Goal: Task Accomplishment & Management: Manage account settings

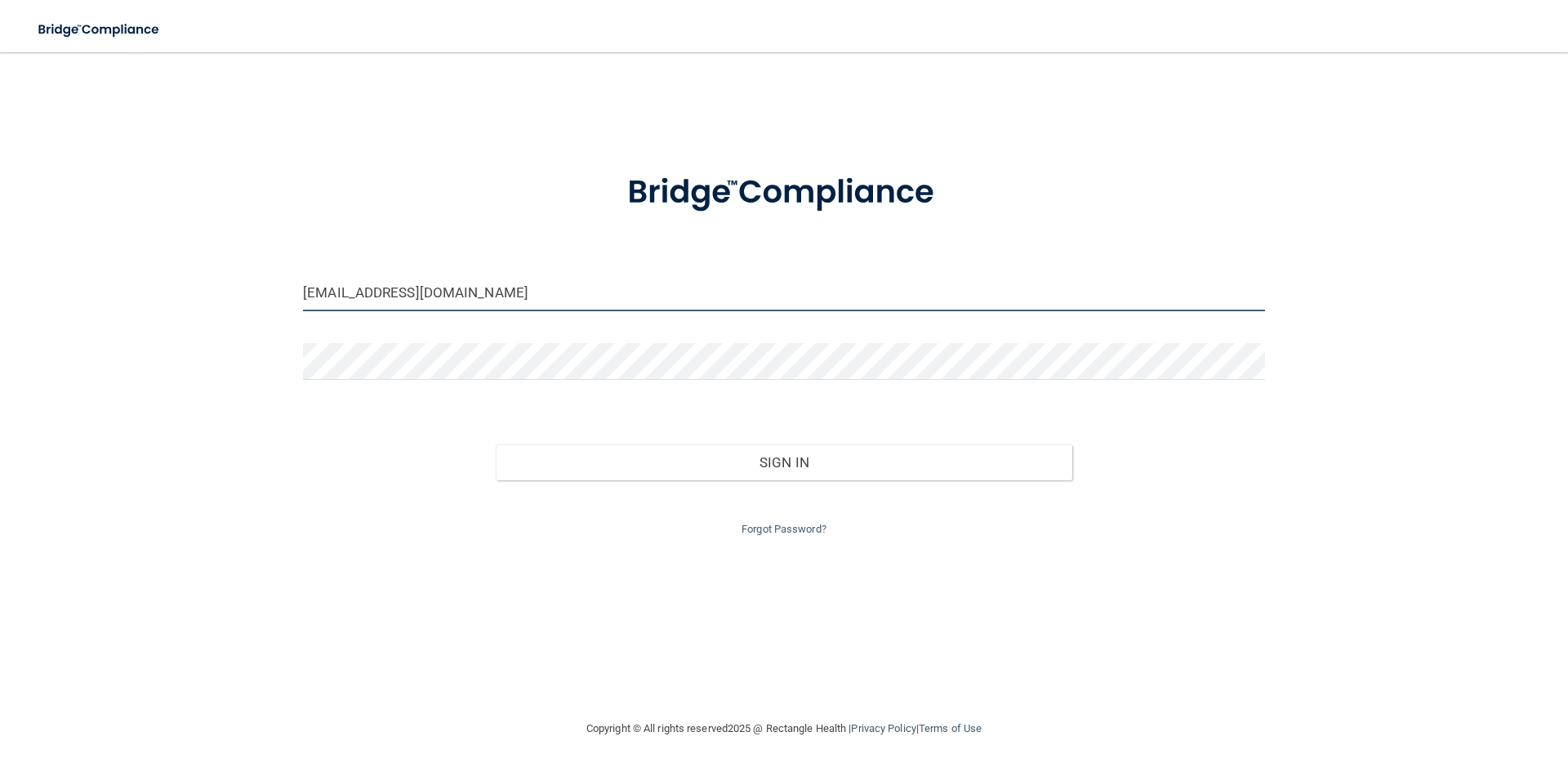
drag, startPoint x: 347, startPoint y: 295, endPoint x: 219, endPoint y: 290, distance: 128.1
click at [214, 291] on div "[EMAIL_ADDRESS][DOMAIN_NAME] Invalid email/password. You don't have permission …" at bounding box center [784, 386] width 1503 height 635
click at [359, 482] on div "Invalid email/password. You don't have permission to access that page. Sign In …" at bounding box center [784, 476] width 986 height 128
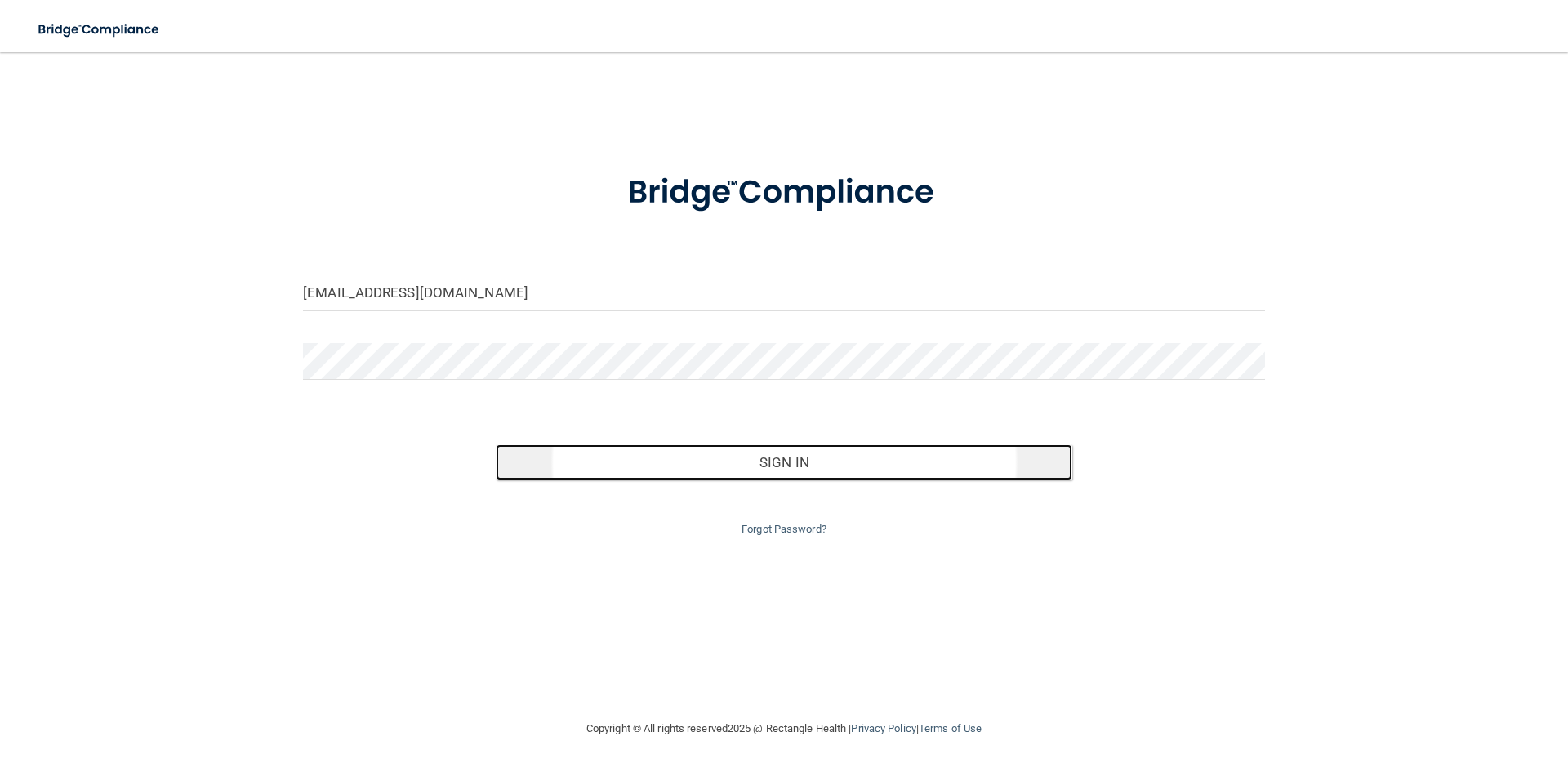
click at [757, 450] on button "Sign In" at bounding box center [784, 462] width 577 height 36
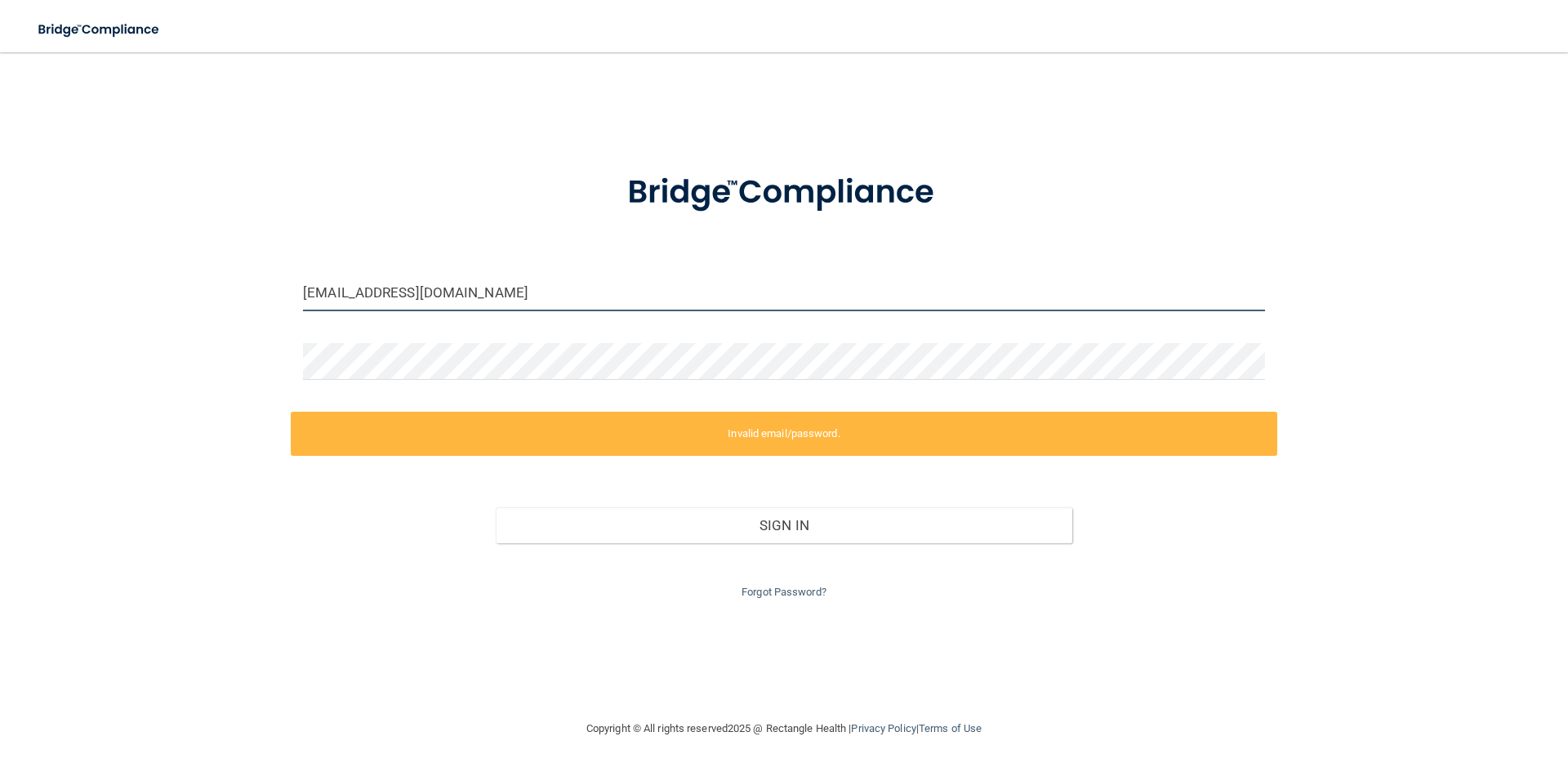
drag, startPoint x: 358, startPoint y: 291, endPoint x: 268, endPoint y: 290, distance: 90.0
click at [268, 290] on div "[EMAIL_ADDRESS][DOMAIN_NAME] Invalid email/password. You don't have permission …" at bounding box center [784, 386] width 1503 height 635
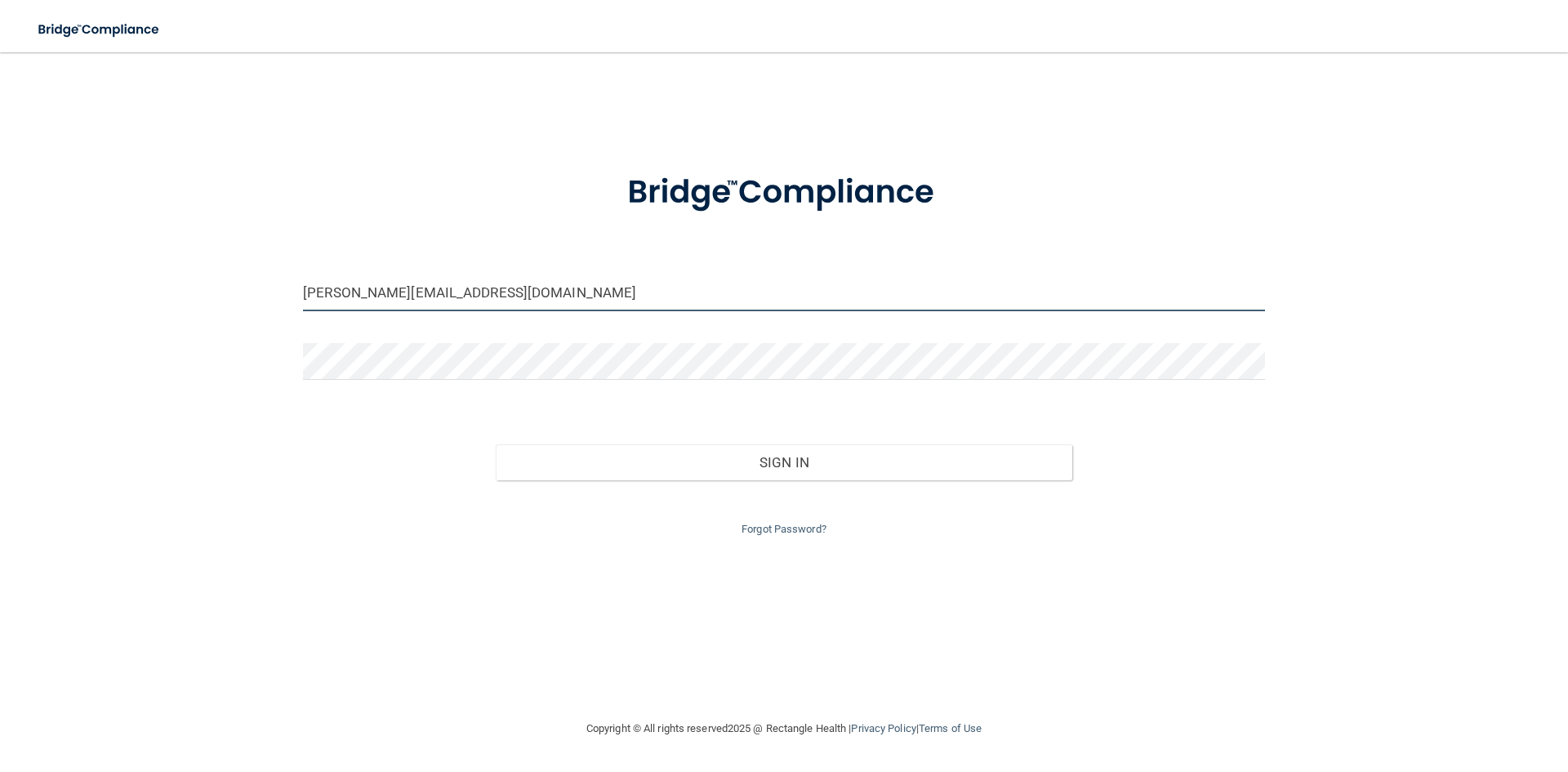
type input "[PERSON_NAME][EMAIL_ADDRESS][DOMAIN_NAME]"
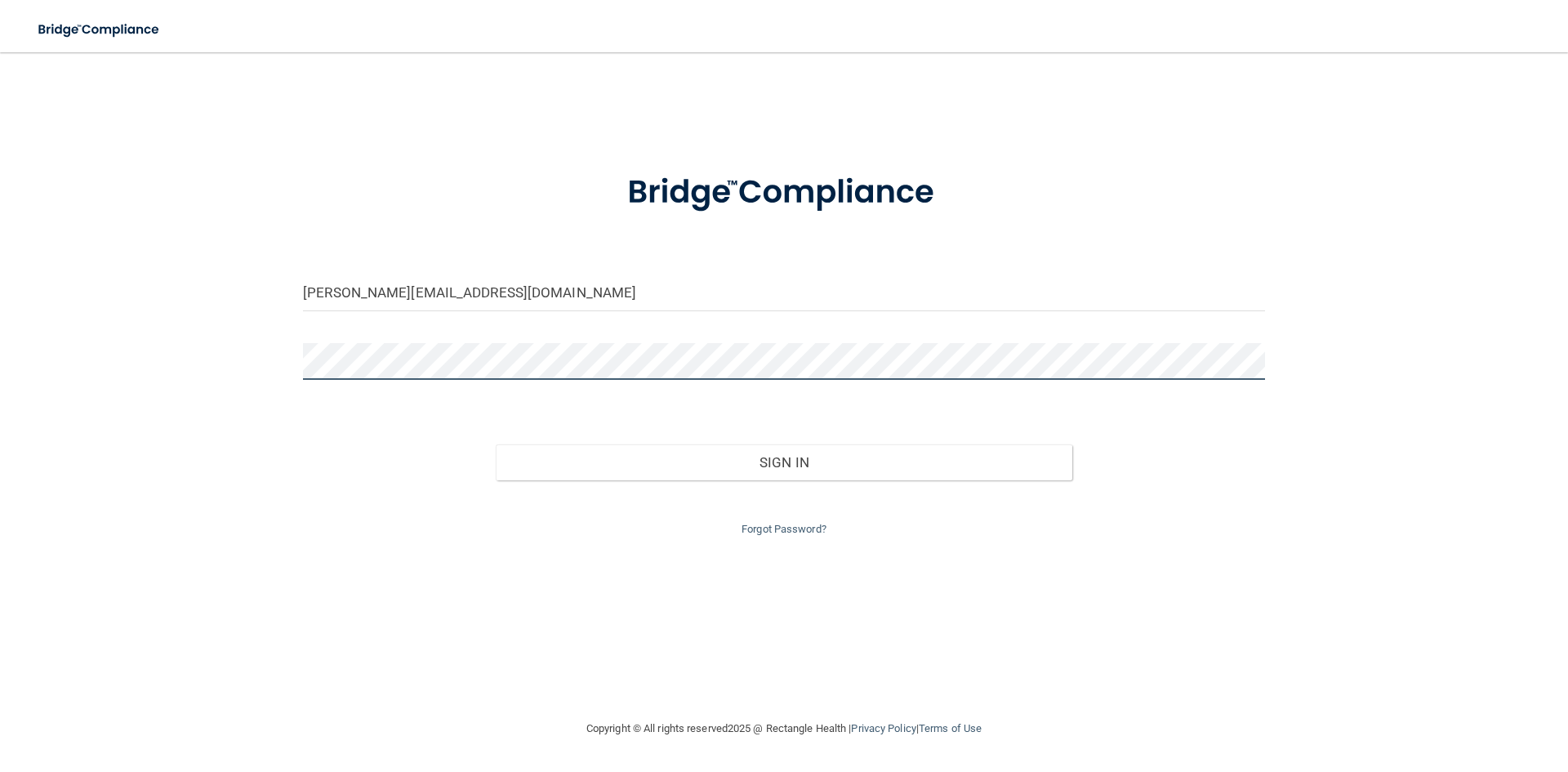
click at [225, 342] on div "[PERSON_NAME][EMAIL_ADDRESS][DOMAIN_NAME] Invalid email/password. You don't hav…" at bounding box center [784, 386] width 1503 height 635
click at [352, 466] on div "Sign In" at bounding box center [784, 446] width 986 height 69
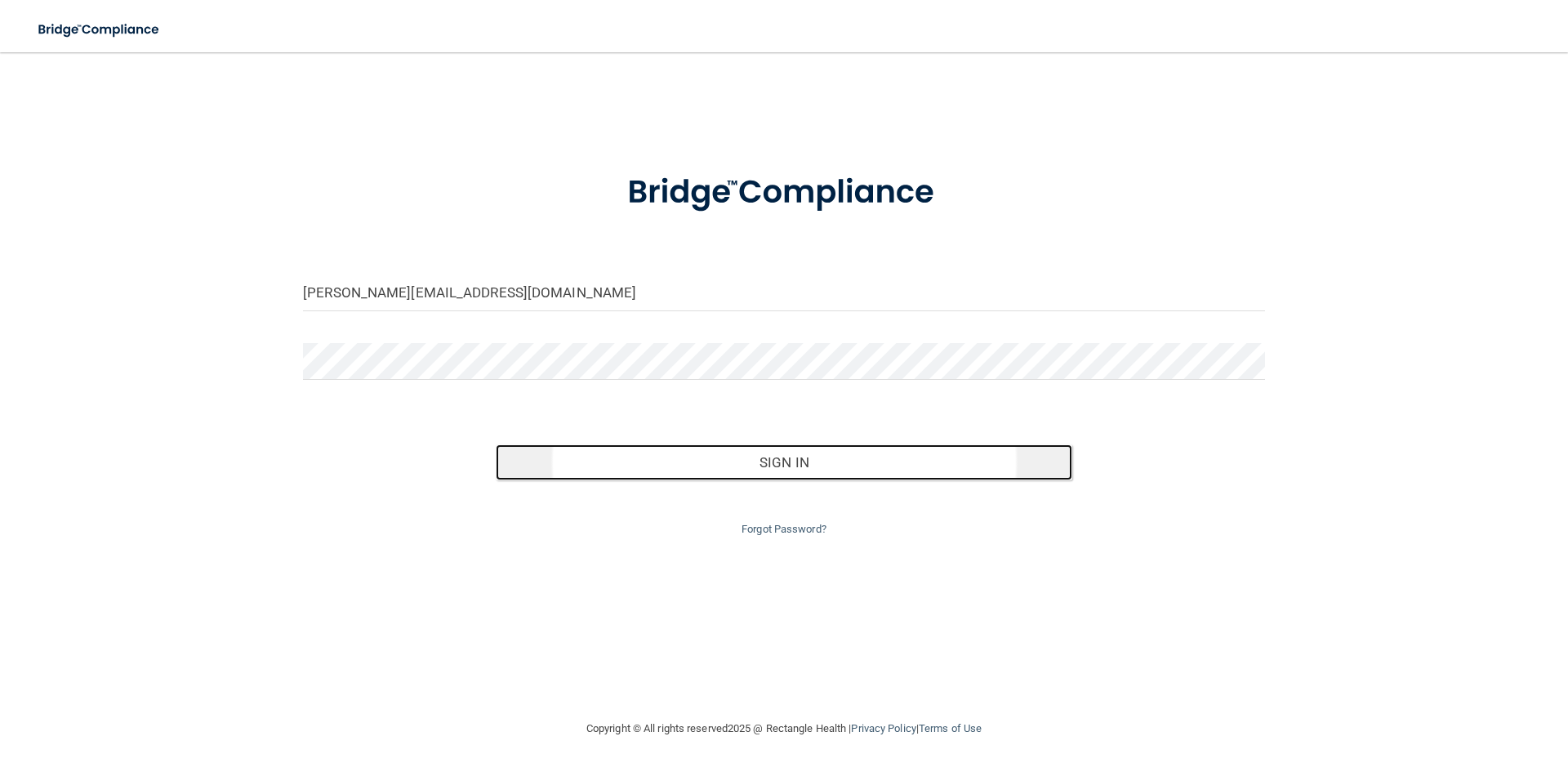
click at [711, 461] on button "Sign In" at bounding box center [784, 462] width 577 height 36
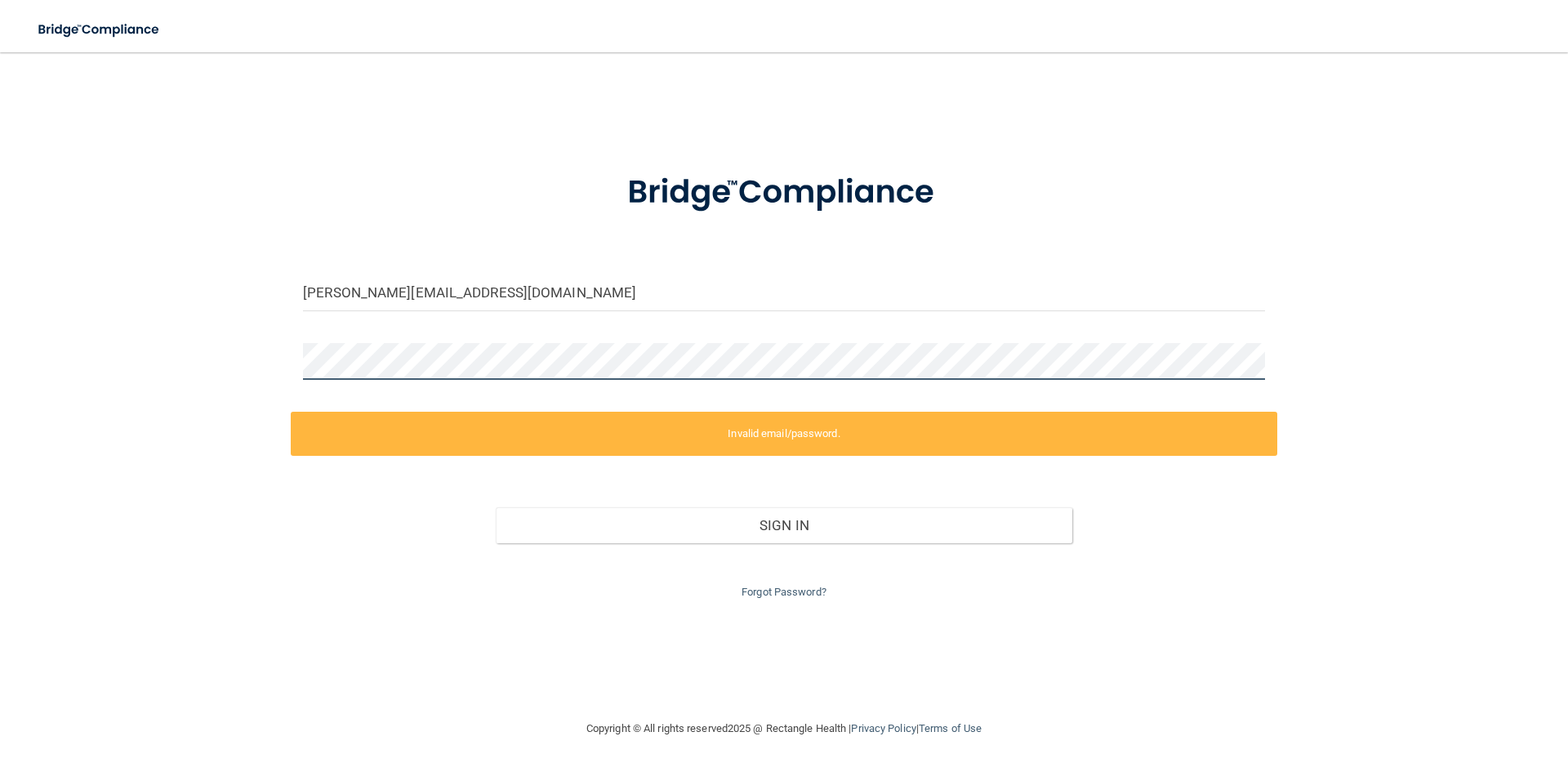
click at [140, 286] on div "[PERSON_NAME][EMAIL_ADDRESS][DOMAIN_NAME] Invalid email/password. You don't hav…" at bounding box center [784, 386] width 1503 height 635
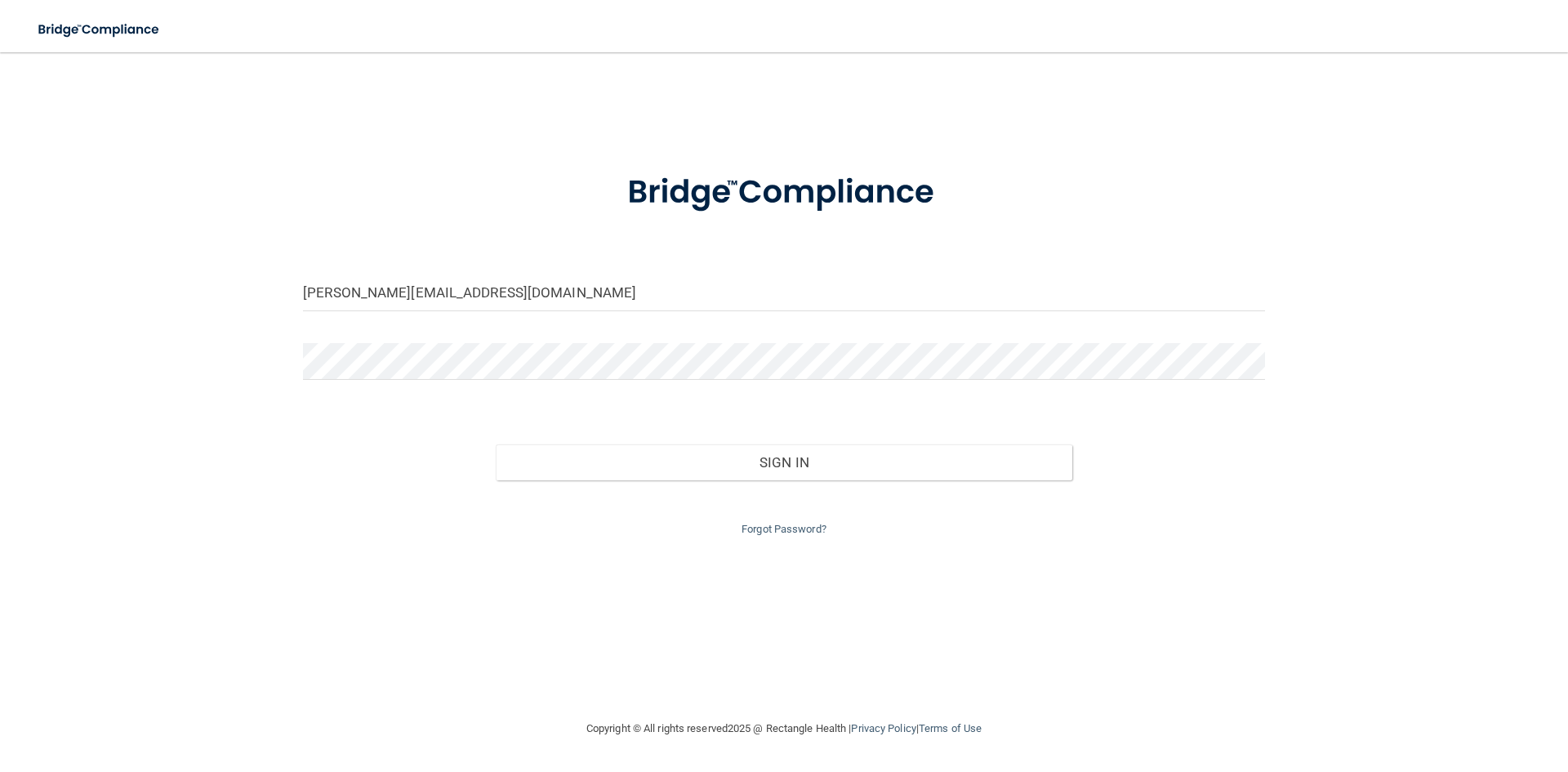
click at [327, 529] on div "Forgot Password?" at bounding box center [784, 510] width 986 height 59
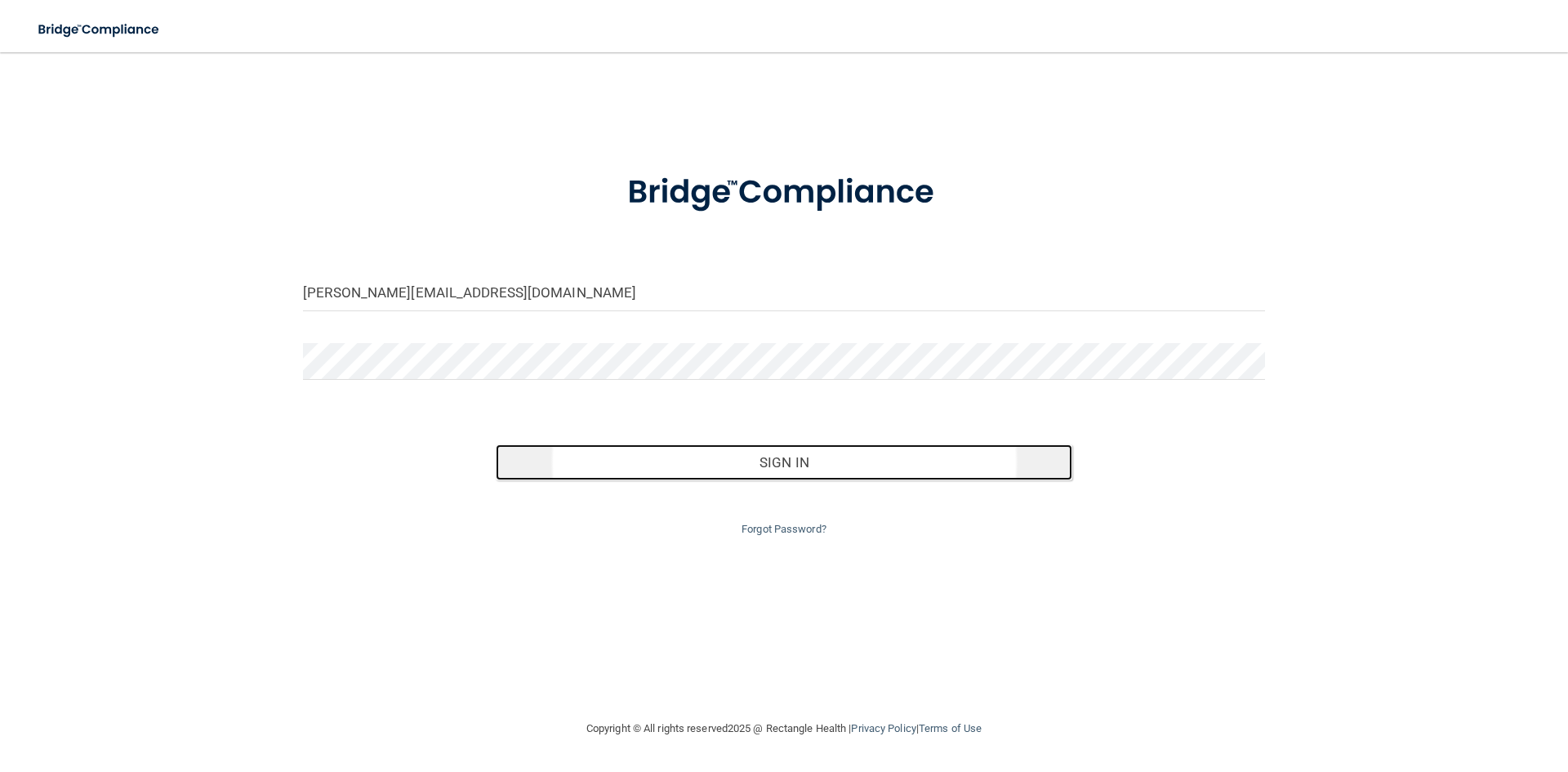
click at [697, 467] on button "Sign In" at bounding box center [784, 462] width 577 height 36
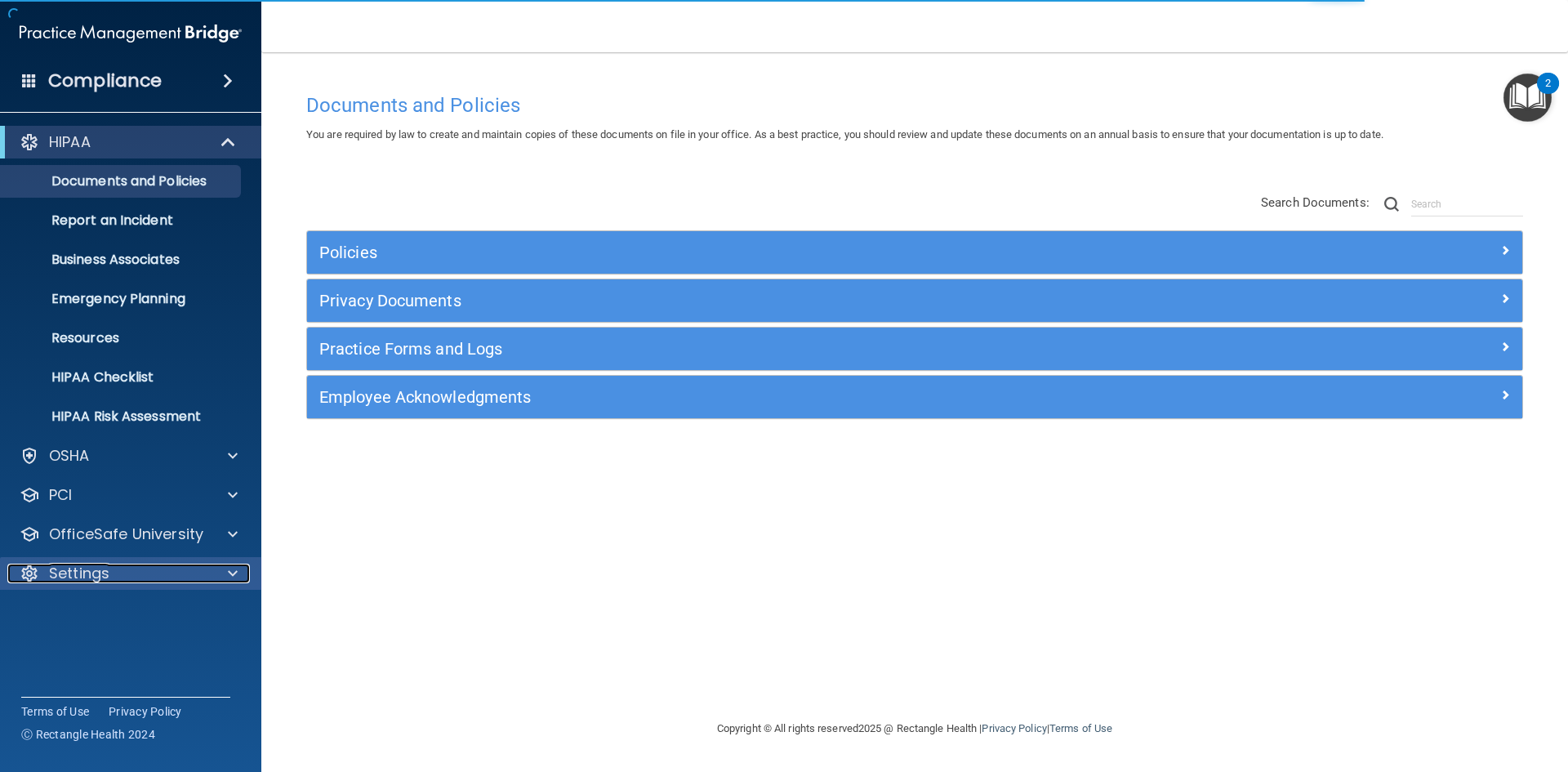
click at [114, 572] on div "Settings" at bounding box center [108, 574] width 202 height 20
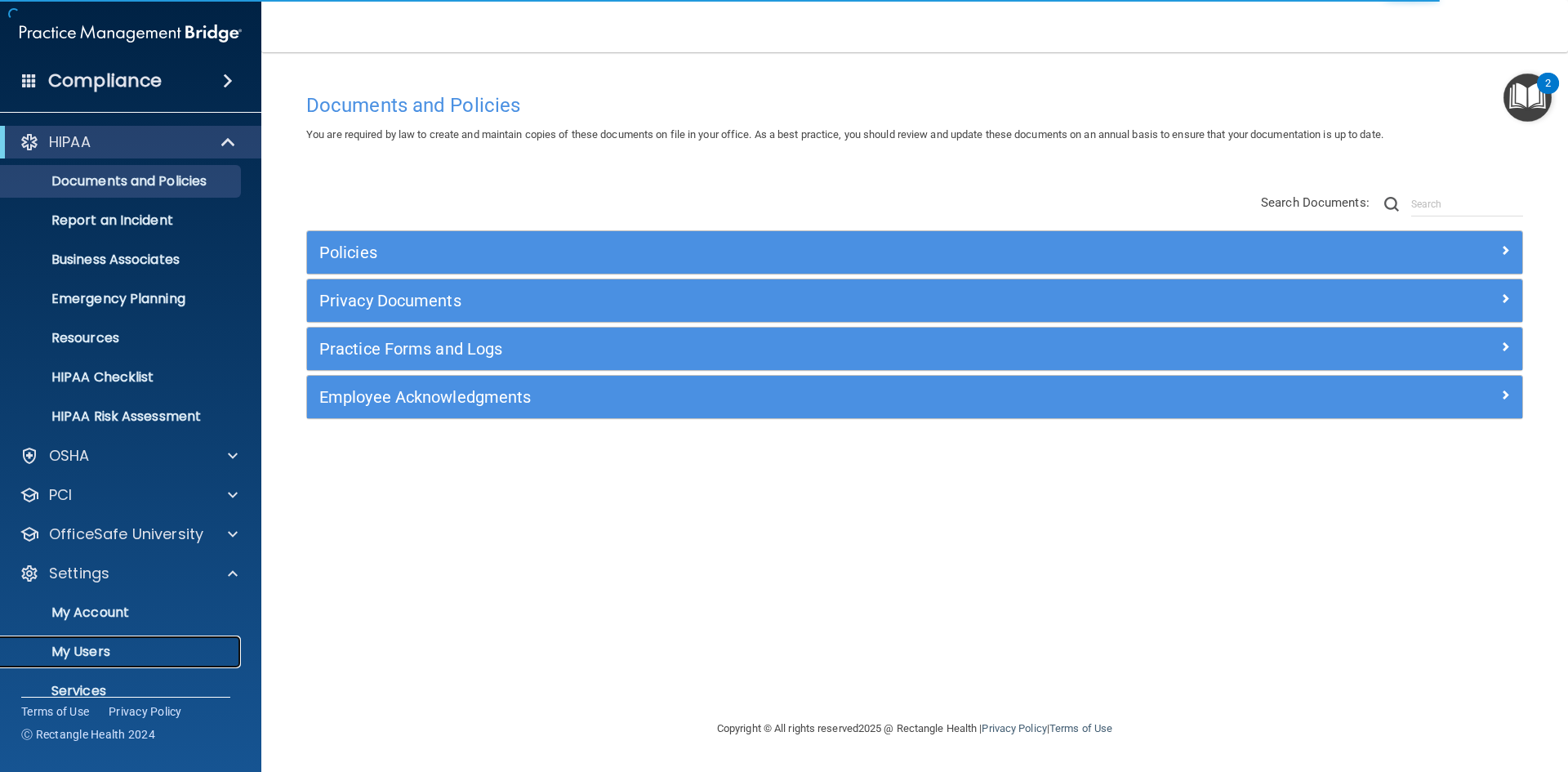
click at [114, 652] on p "My Users" at bounding box center [122, 652] width 223 height 16
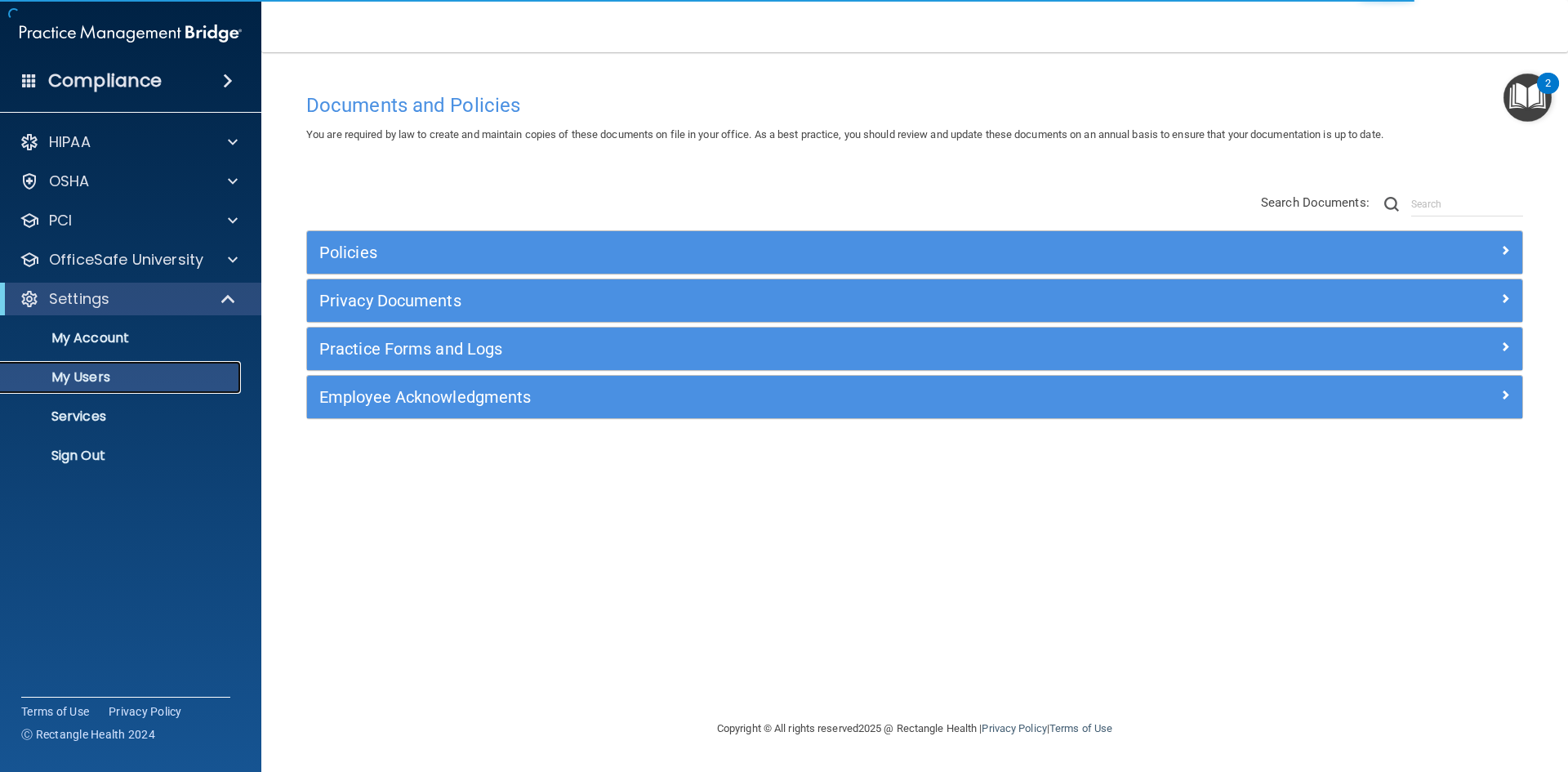
select select "20"
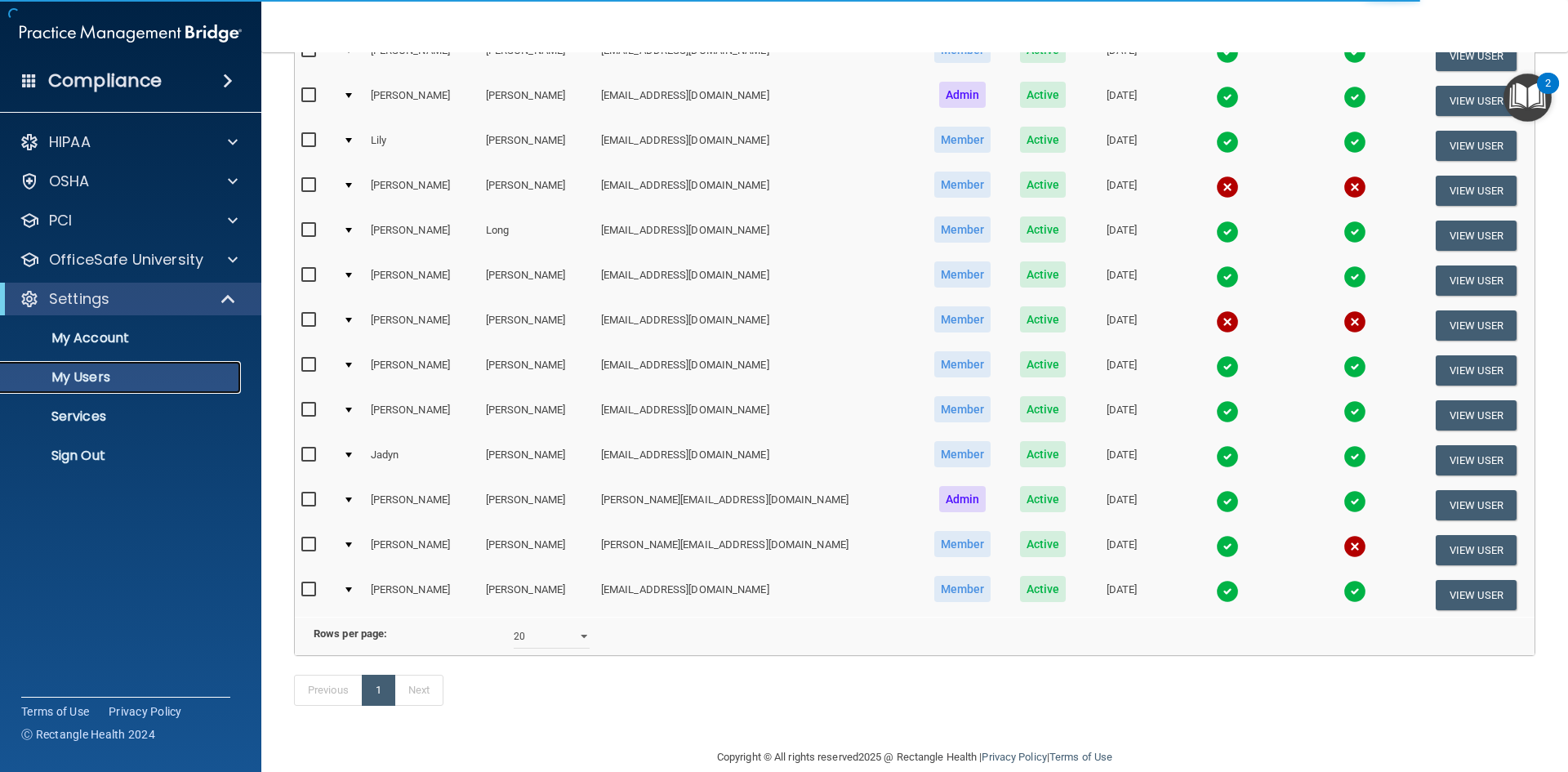
scroll to position [266, 0]
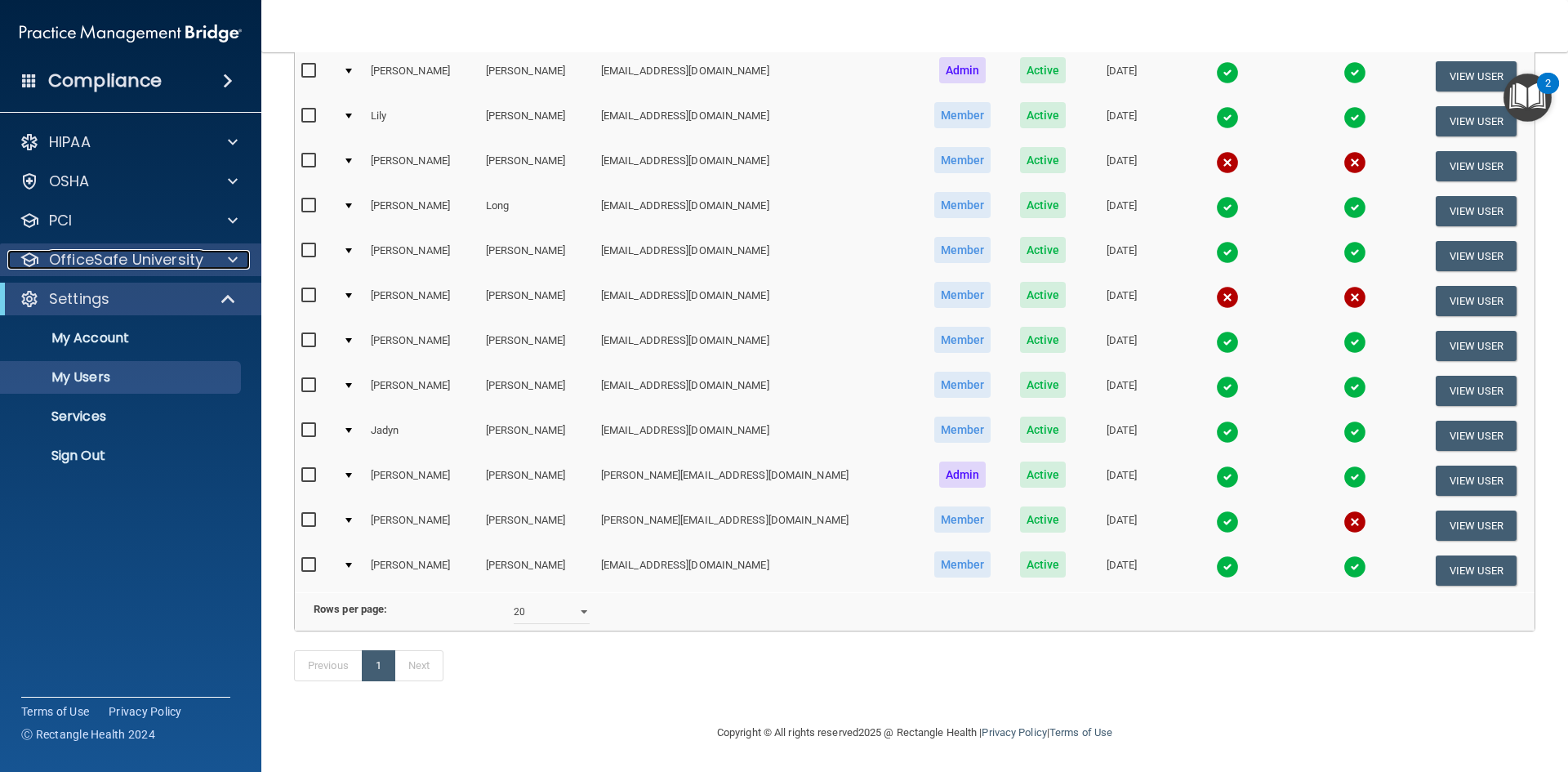
click at [97, 261] on p "OfficeSafe University" at bounding box center [126, 260] width 154 height 20
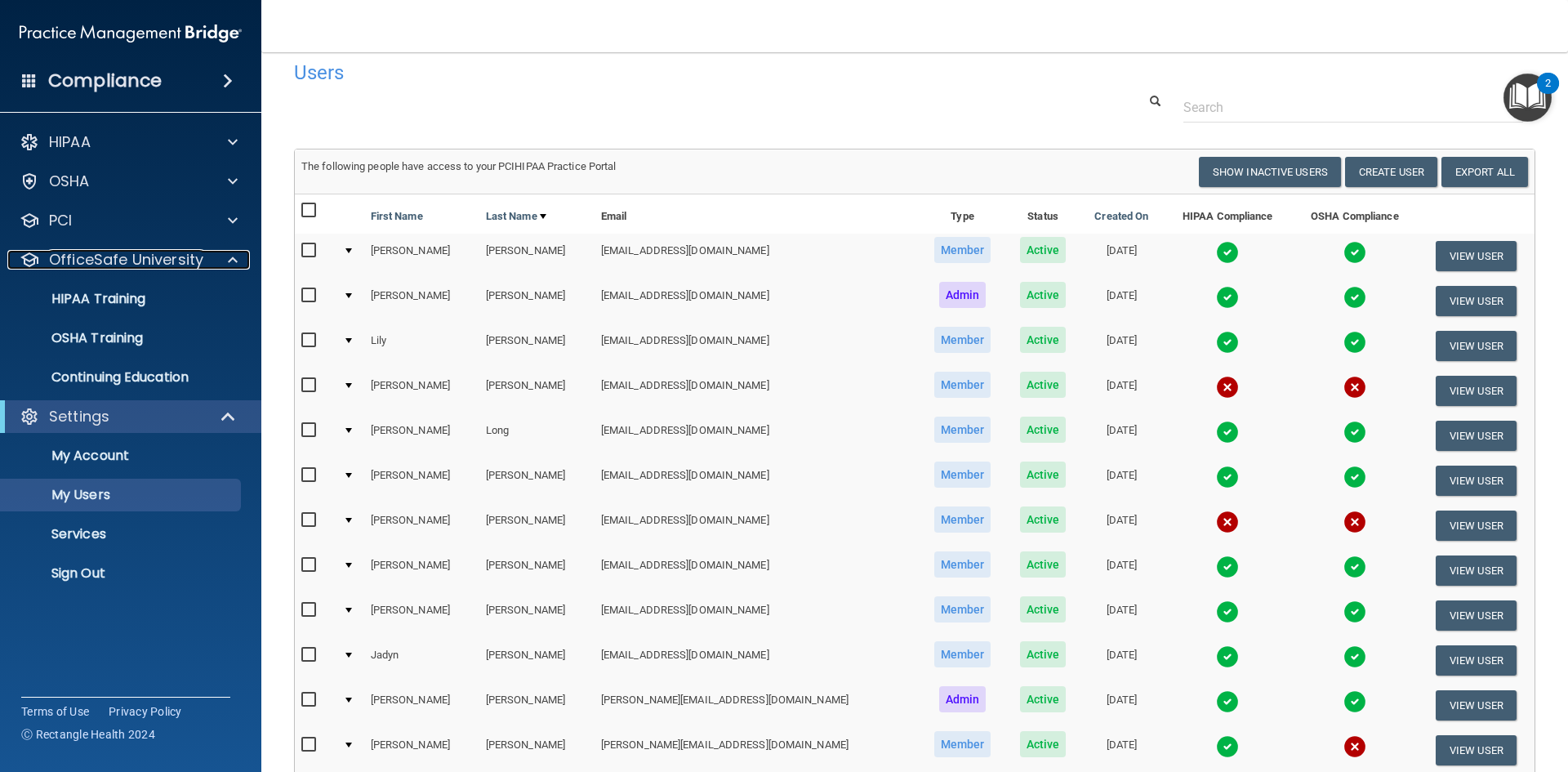
scroll to position [0, 0]
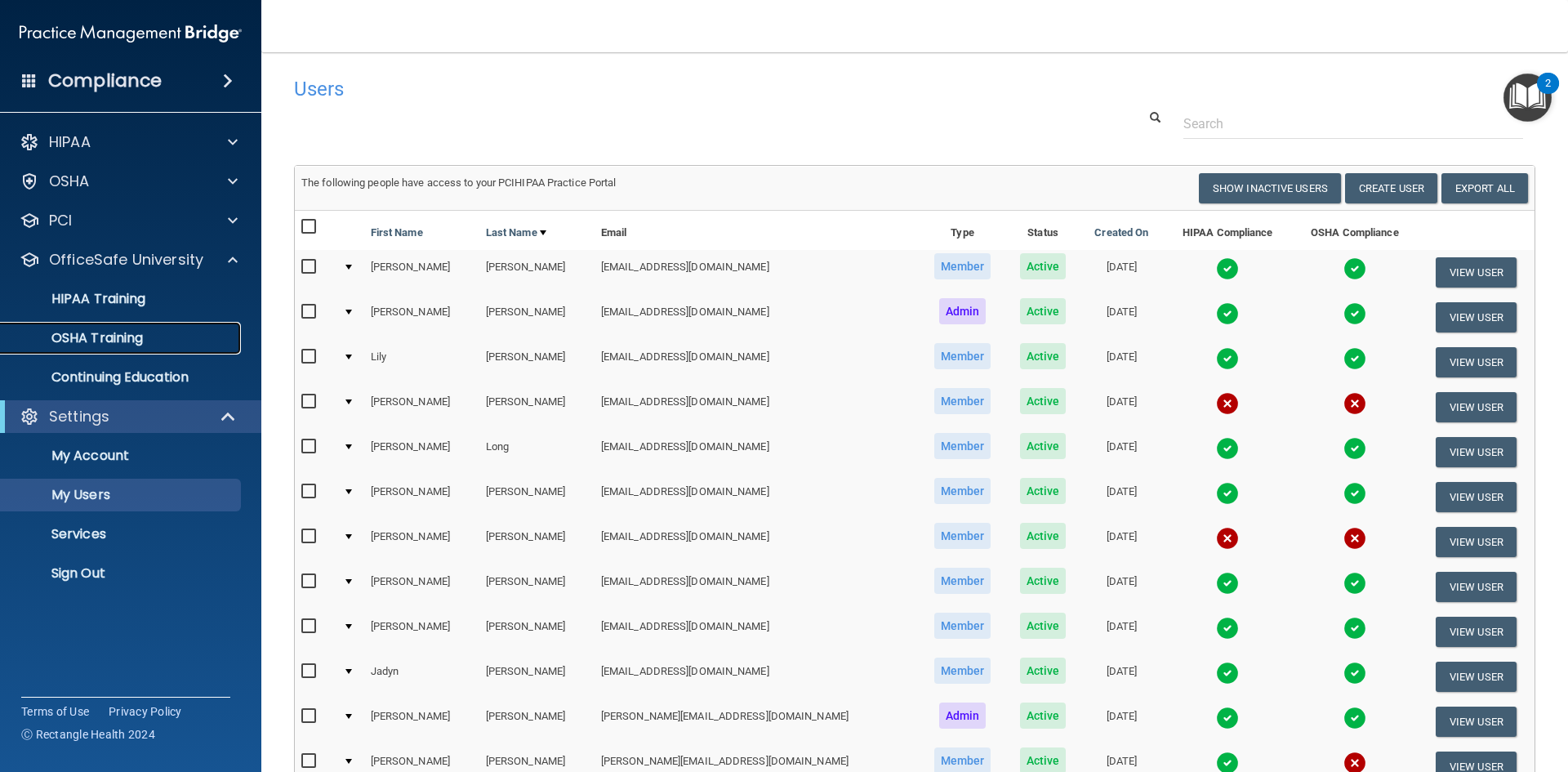
click at [99, 337] on p "OSHA Training" at bounding box center [77, 338] width 132 height 16
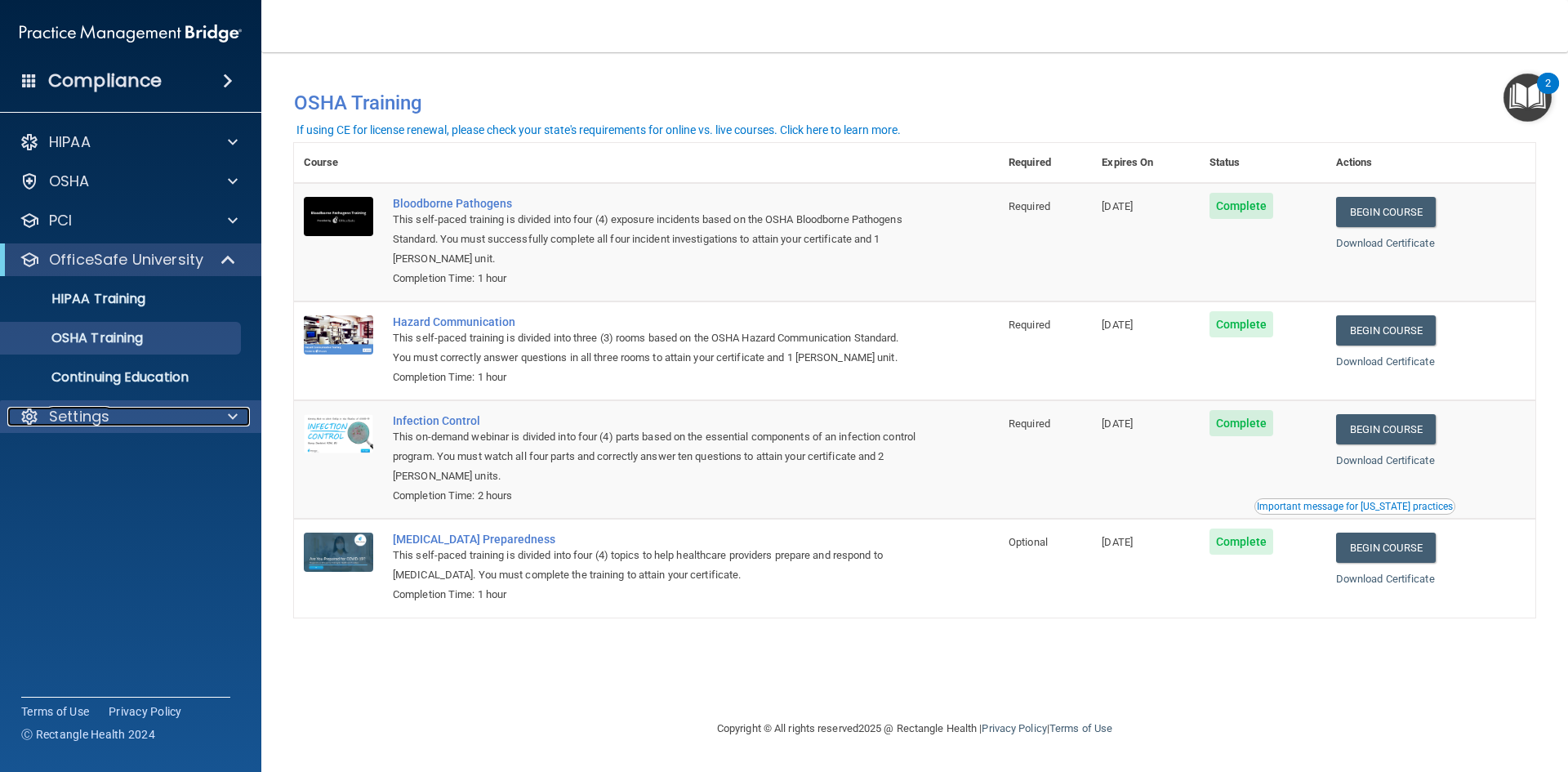
click at [141, 422] on div "Settings" at bounding box center [108, 417] width 202 height 20
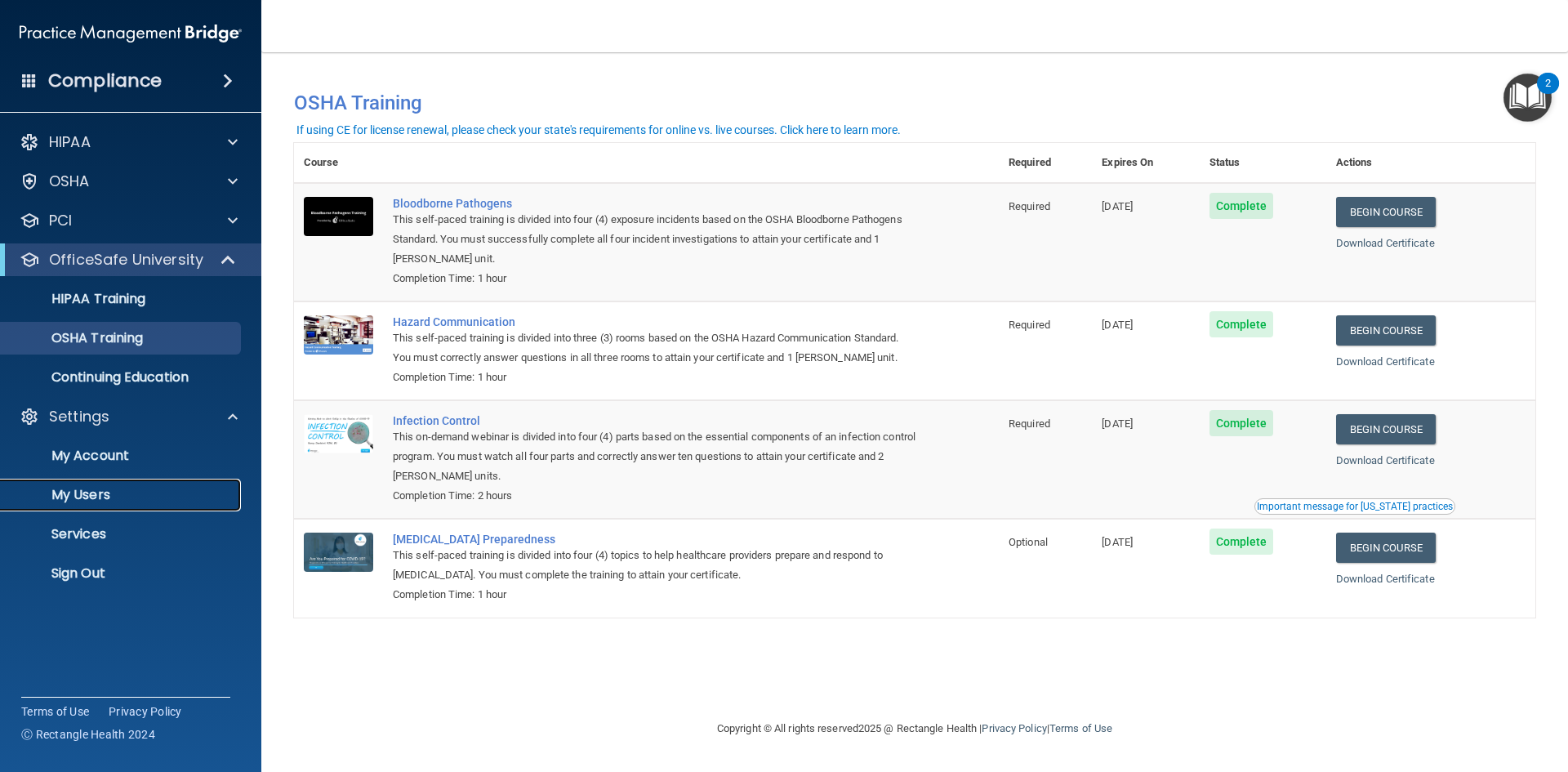
click at [114, 487] on p "My Users" at bounding box center [122, 495] width 223 height 16
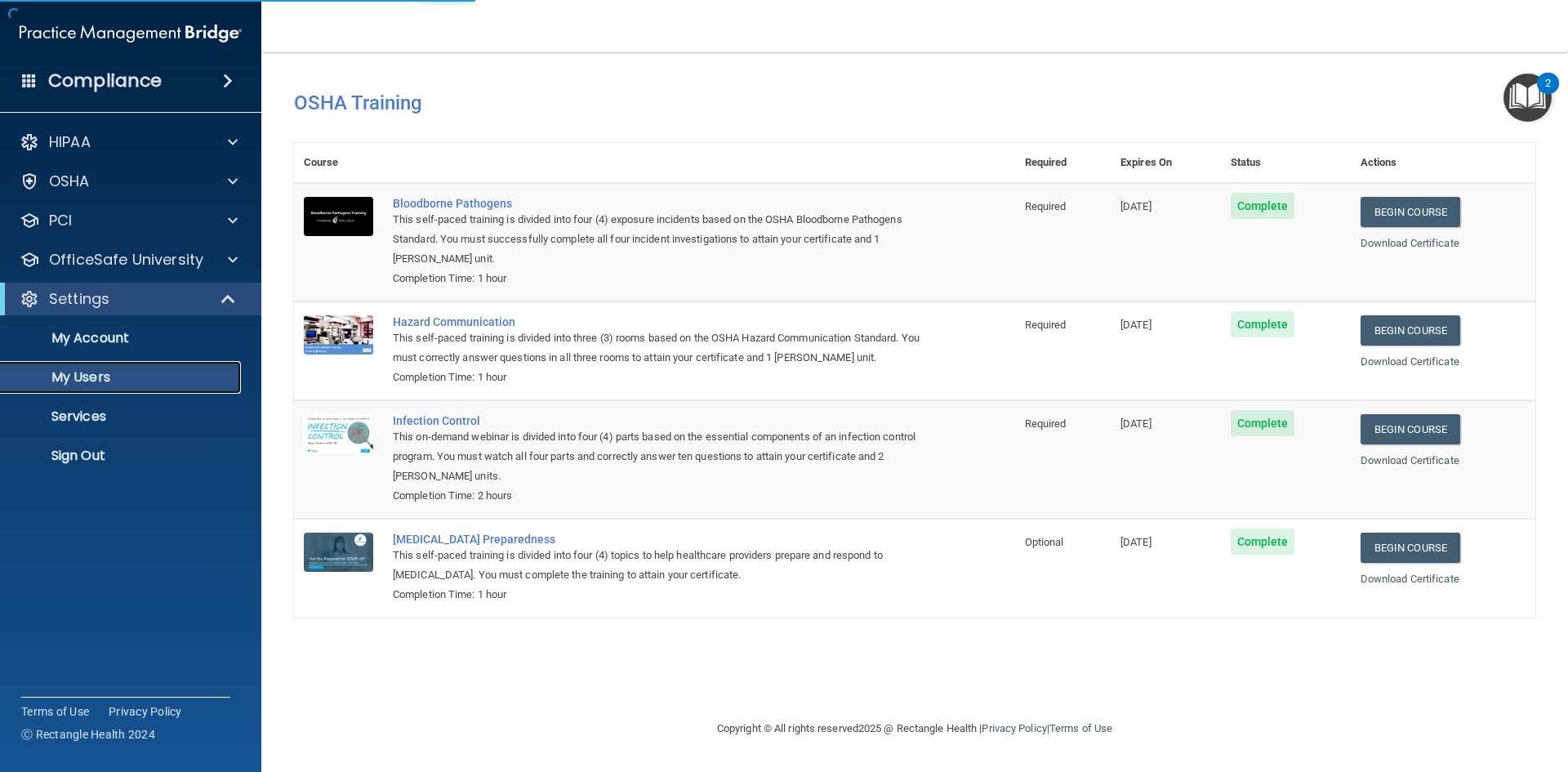
select select "20"
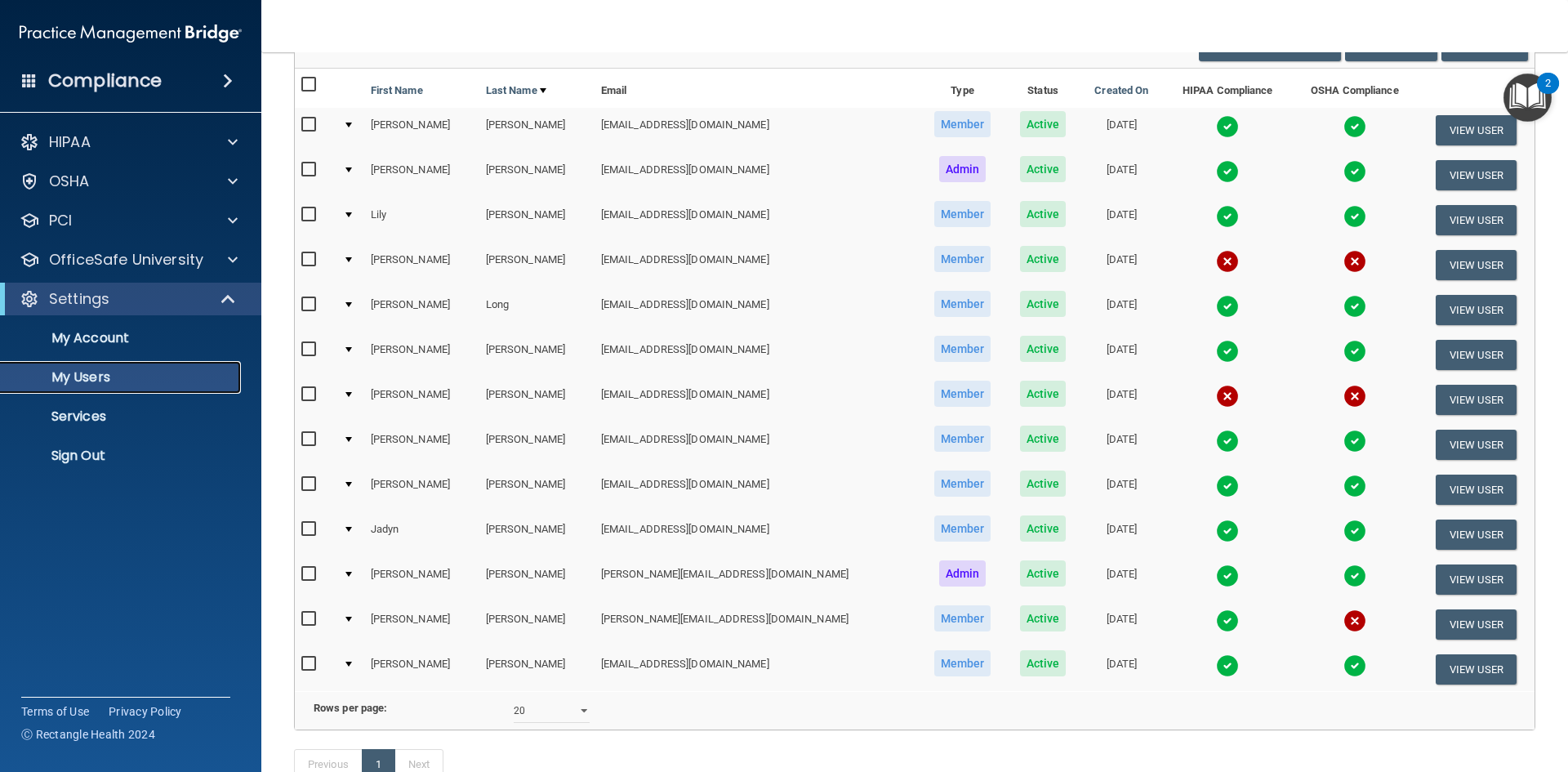
scroll to position [102, 0]
